Goal: Navigation & Orientation: Go to known website

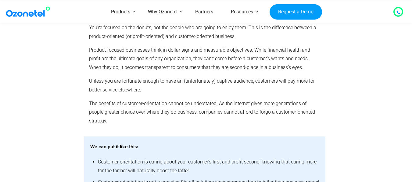
scroll to position [590, 0]
click at [37, 8] on img at bounding box center [29, 11] width 49 height 11
click at [38, 13] on img at bounding box center [29, 11] width 49 height 11
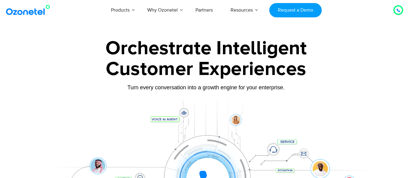
click at [292, 115] on div at bounding box center [206, 170] width 381 height 140
